Goal: Task Accomplishment & Management: Use online tool/utility

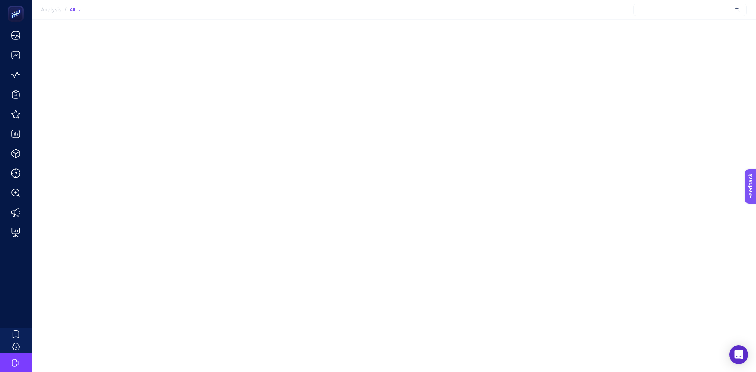
click at [585, 269] on div "Analysis / All" at bounding box center [378, 186] width 756 height 372
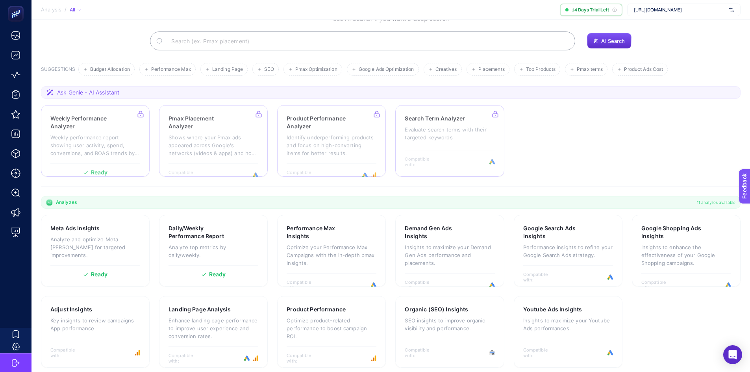
scroll to position [54, 0]
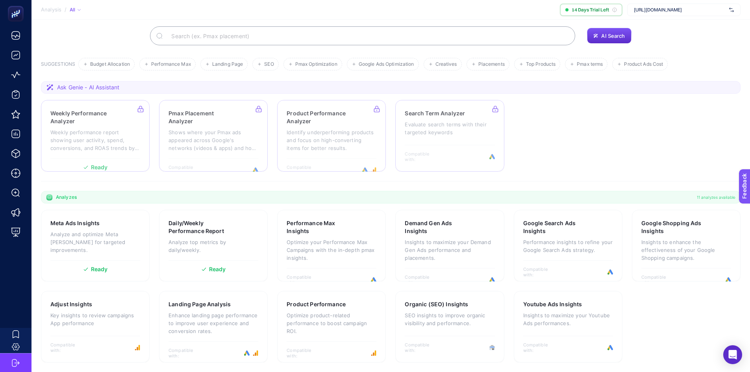
click at [576, 109] on section "Weekly Performance Analyzer Weekly performance report showing user activity, sp…" at bounding box center [390, 136] width 699 height 72
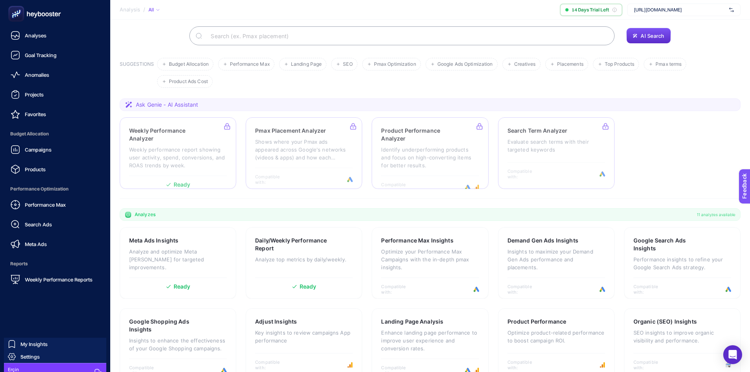
click at [24, 16] on icon at bounding box center [34, 14] width 57 height 16
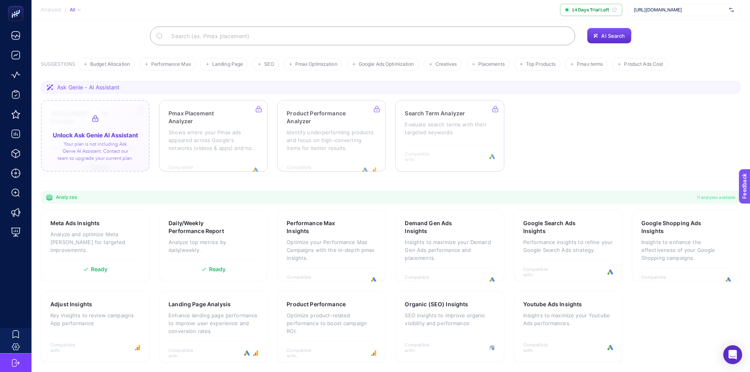
click at [128, 130] on div at bounding box center [95, 136] width 109 height 72
click at [444, 233] on h3 "Demand Gen Ads Insights" at bounding box center [437, 227] width 65 height 16
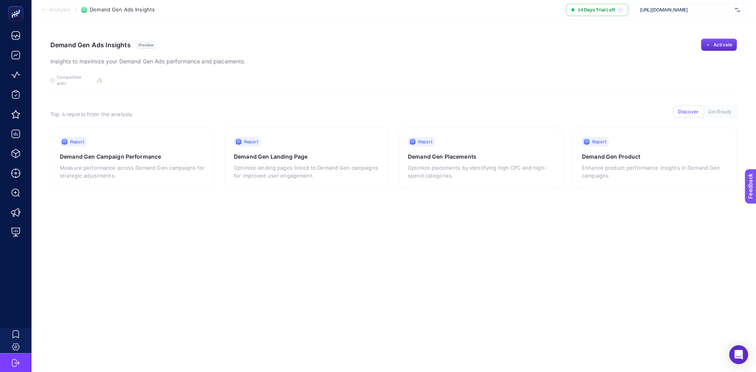
click at [55, 9] on span "Analysis" at bounding box center [60, 10] width 20 height 6
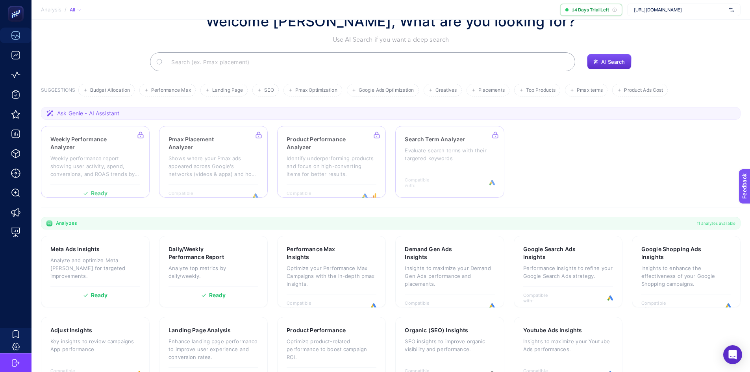
scroll to position [54, 0]
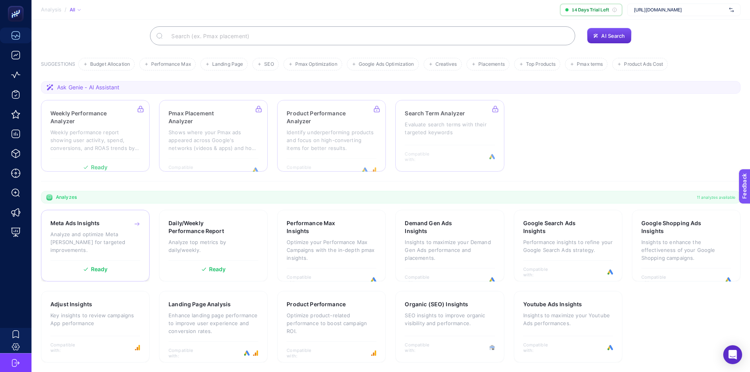
click at [104, 237] on p "Analyze and optimize Meta ad campaigns for targeted improvements." at bounding box center [95, 242] width 90 height 24
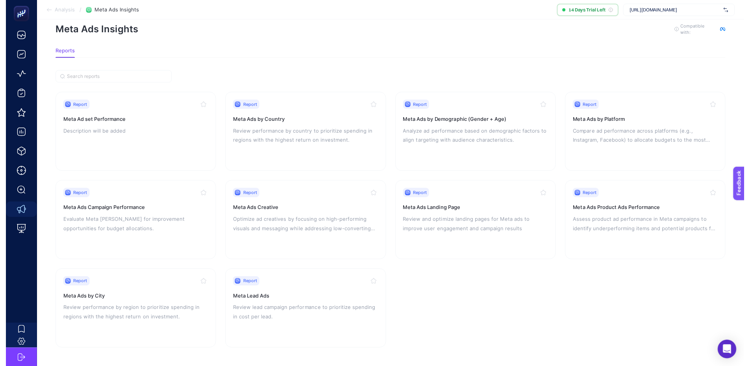
scroll to position [20, 0]
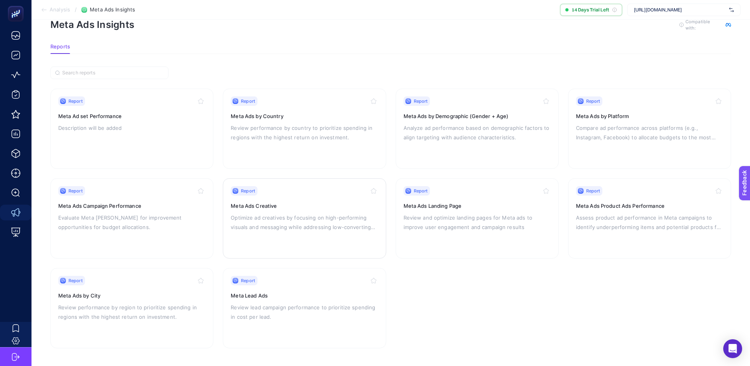
click at [279, 202] on h3 "Meta Ads Creative" at bounding box center [304, 206] width 147 height 8
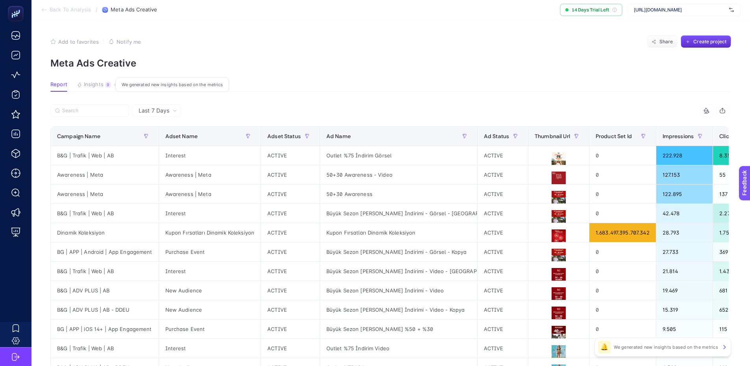
click at [94, 83] on span "Insights" at bounding box center [94, 84] width 20 height 6
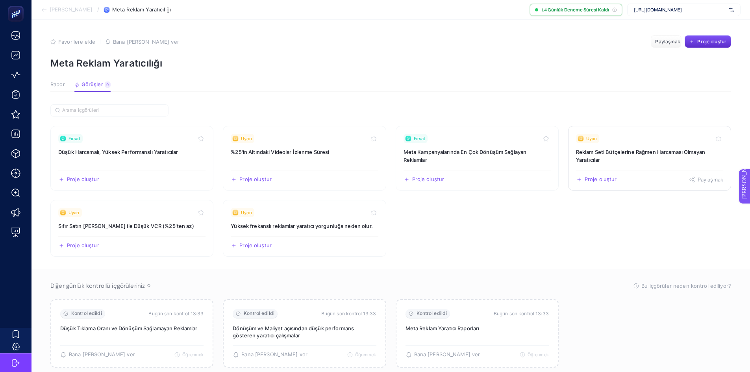
click at [688, 156] on h3 "Reklam Seti Bütçelerine Rağmen Harcaması Olmayan Yaratıcılar" at bounding box center [649, 156] width 147 height 16
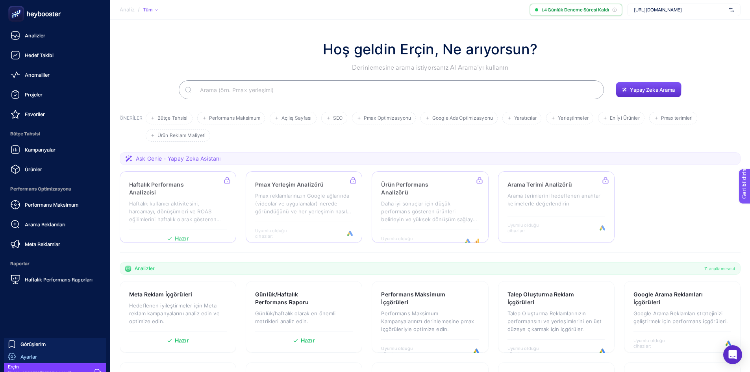
click at [30, 359] on font "Ayarlar" at bounding box center [28, 356] width 17 height 6
click at [31, 357] on div "Analizler Hedef Takibi Anomaliler Projeler Favoriler Bütçe Tahsisi Kampanyalar …" at bounding box center [375, 186] width 750 height 372
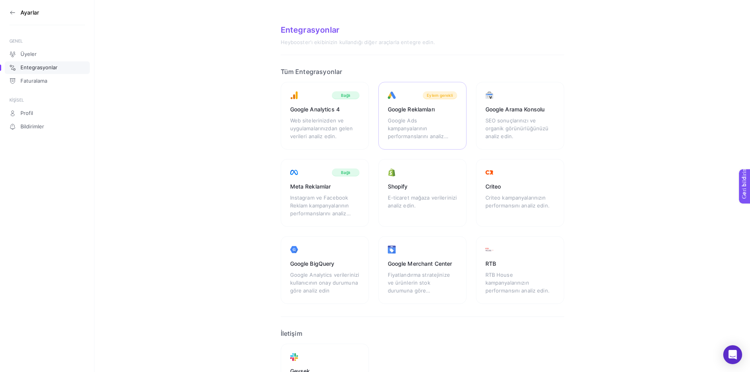
click at [443, 94] on font "Eylem gerekli" at bounding box center [440, 95] width 26 height 5
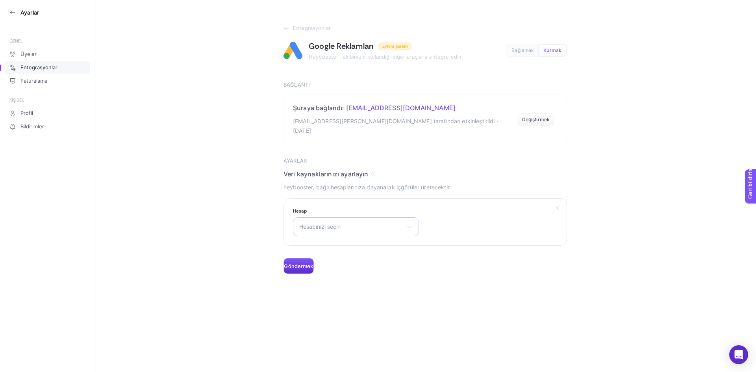
click at [335, 223] on font "Hesabınızı seçin" at bounding box center [319, 226] width 41 height 7
click at [396, 224] on span "Hesabınızı seçin" at bounding box center [351, 227] width 104 height 6
click at [542, 117] on font "Değiştirmek" at bounding box center [536, 120] width 28 height 6
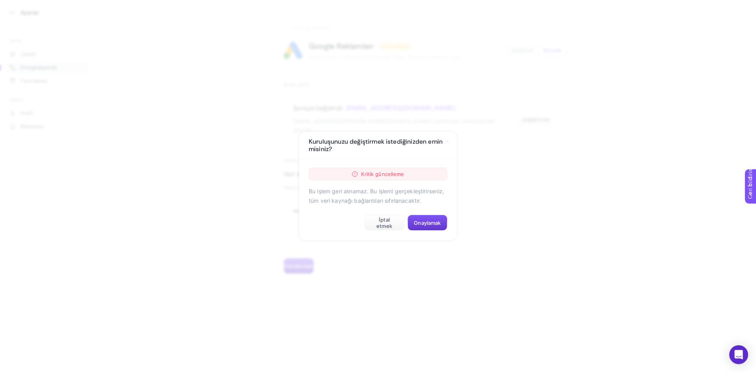
click at [426, 223] on font "Onaylamak" at bounding box center [427, 223] width 27 height 6
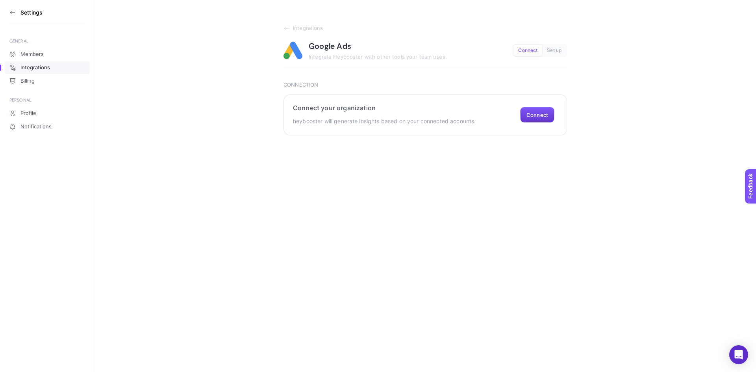
click at [544, 118] on button "Connect" at bounding box center [537, 115] width 34 height 16
click at [509, 135] on html "Settings GENERAL Members Integrations Billing PERSONAL Profile Notifications In…" at bounding box center [378, 67] width 756 height 135
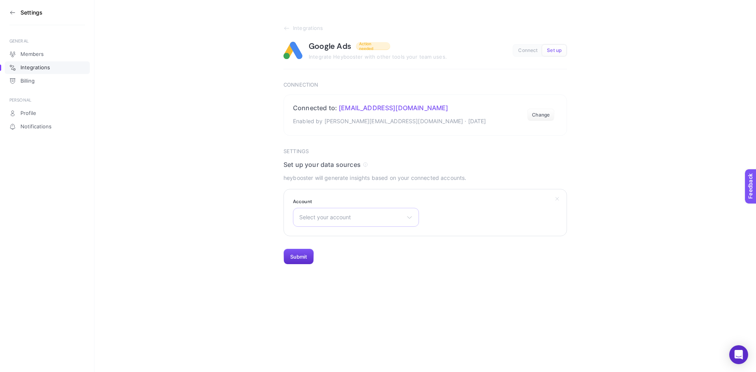
click at [388, 216] on span "Select your account" at bounding box center [351, 217] width 104 height 6
click at [357, 219] on span "Select your account" at bounding box center [351, 217] width 104 height 6
click at [355, 220] on span "Select your account" at bounding box center [351, 217] width 104 height 6
click at [357, 218] on span "Select your account" at bounding box center [351, 217] width 104 height 6
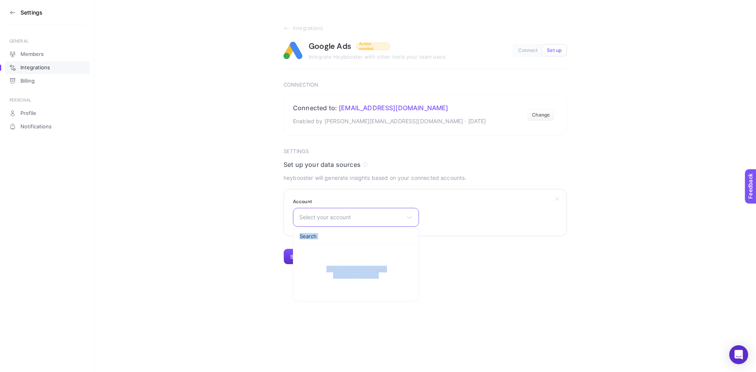
click at [335, 240] on input "text" at bounding box center [355, 236] width 125 height 16
type input "a"
type input "B"
click at [561, 174] on p "heybooster will generate insights based on your connected accounts." at bounding box center [424, 177] width 283 height 9
